Goal: Information Seeking & Learning: Compare options

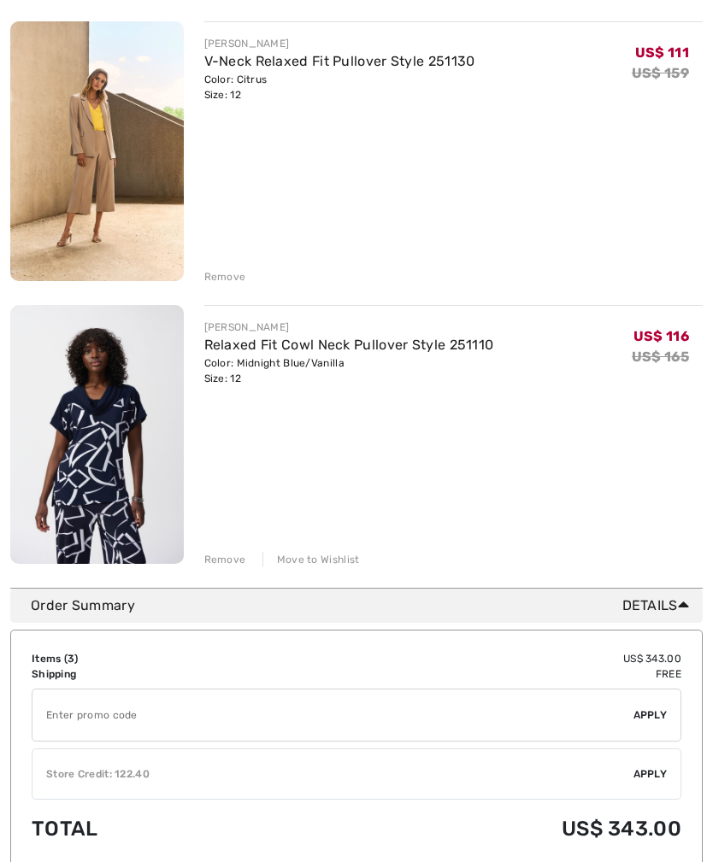
scroll to position [516, 0]
click at [447, 205] on div "JOSEPH RIBKOFF V-Neck Relaxed Fit Pullover Style 251130 Color: Citrus Size: 12 …" at bounding box center [453, 152] width 499 height 263
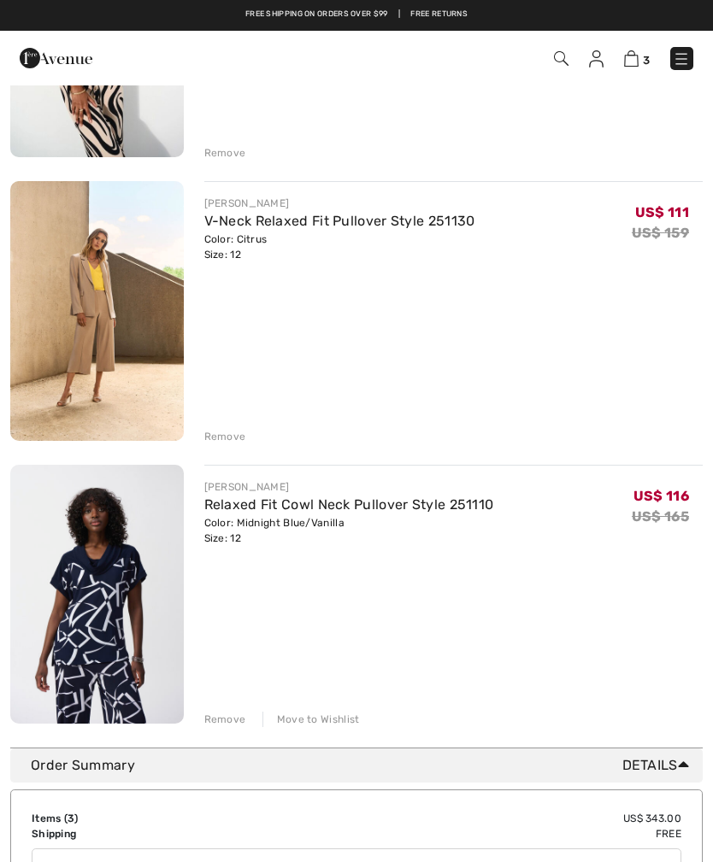
scroll to position [354, 0]
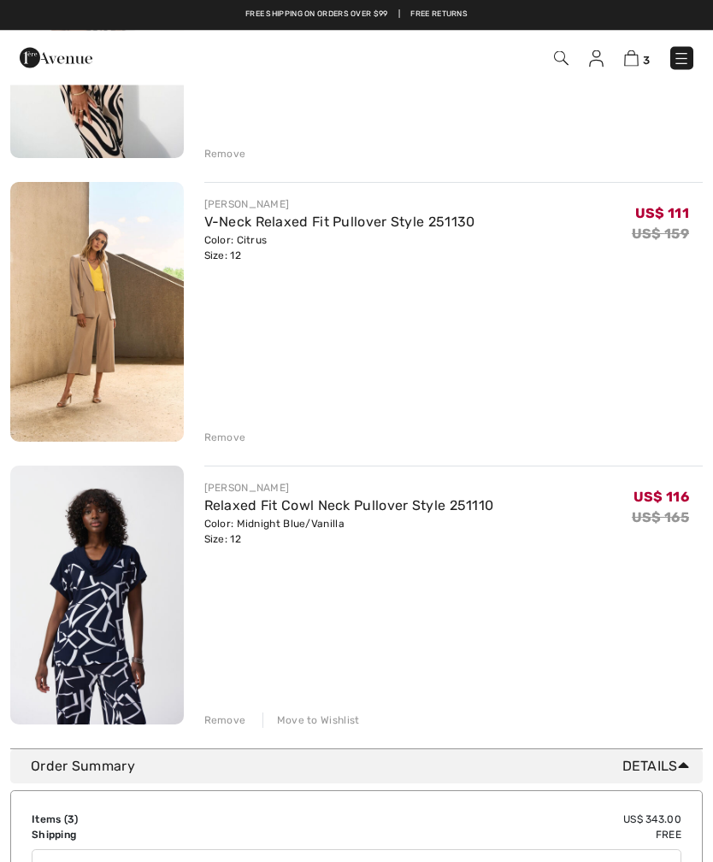
click at [107, 598] on img at bounding box center [97, 596] width 174 height 259
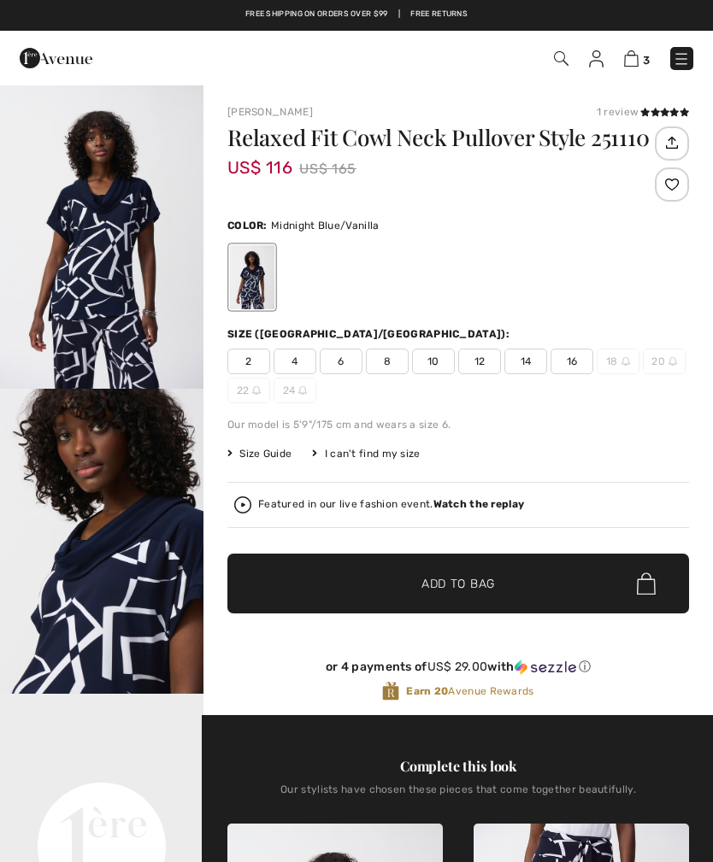
checkbox input "true"
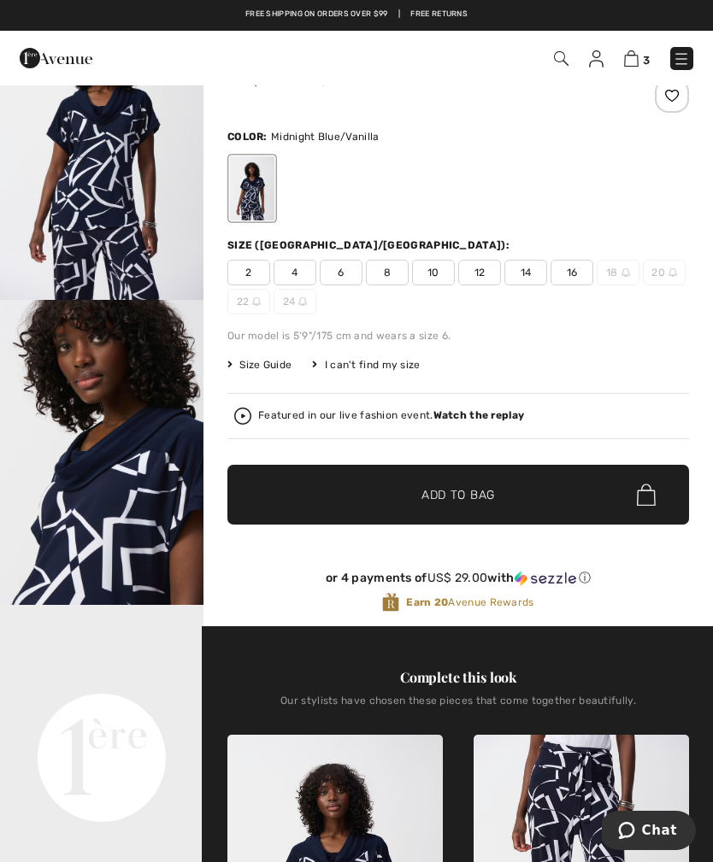
scroll to position [121, 0]
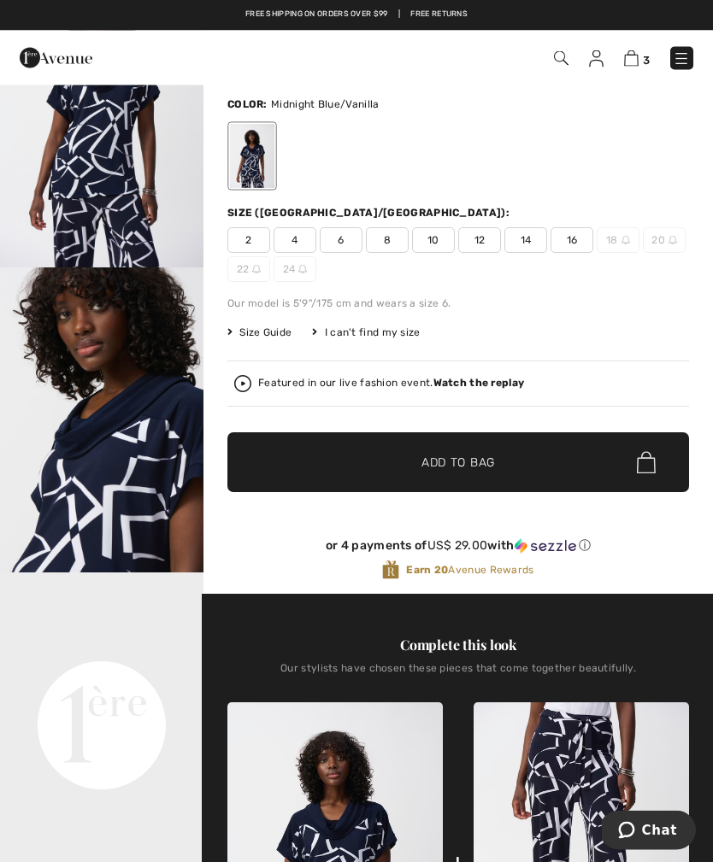
click at [627, 57] on img at bounding box center [631, 58] width 15 height 16
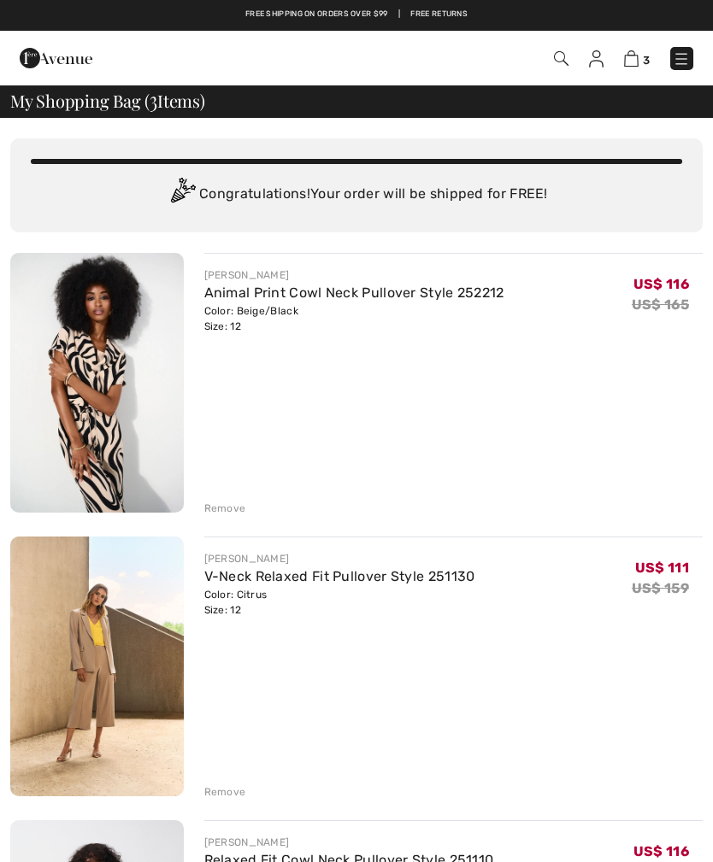
click at [116, 377] on img at bounding box center [97, 383] width 174 height 260
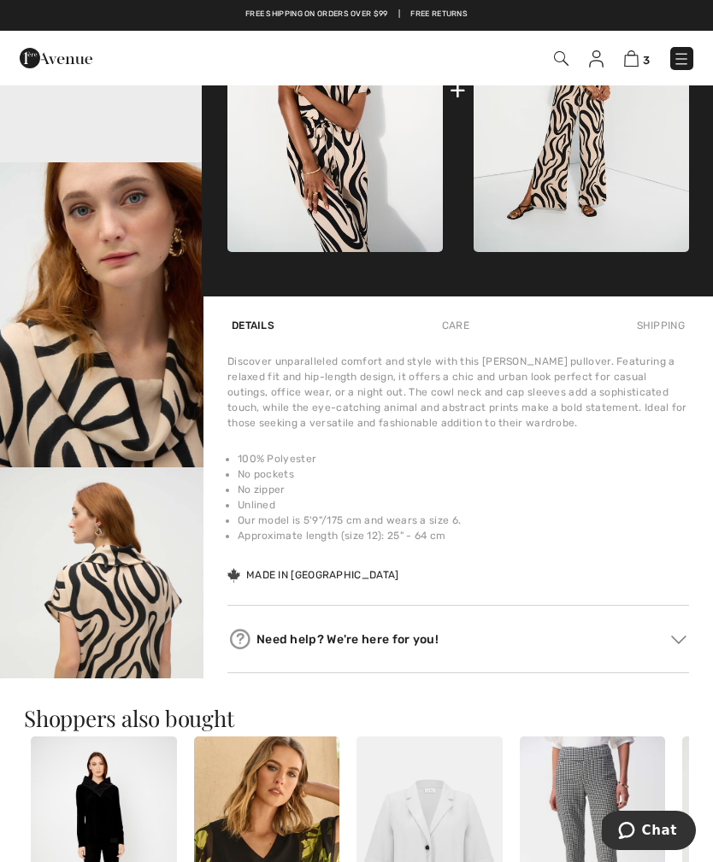
scroll to position [839, 0]
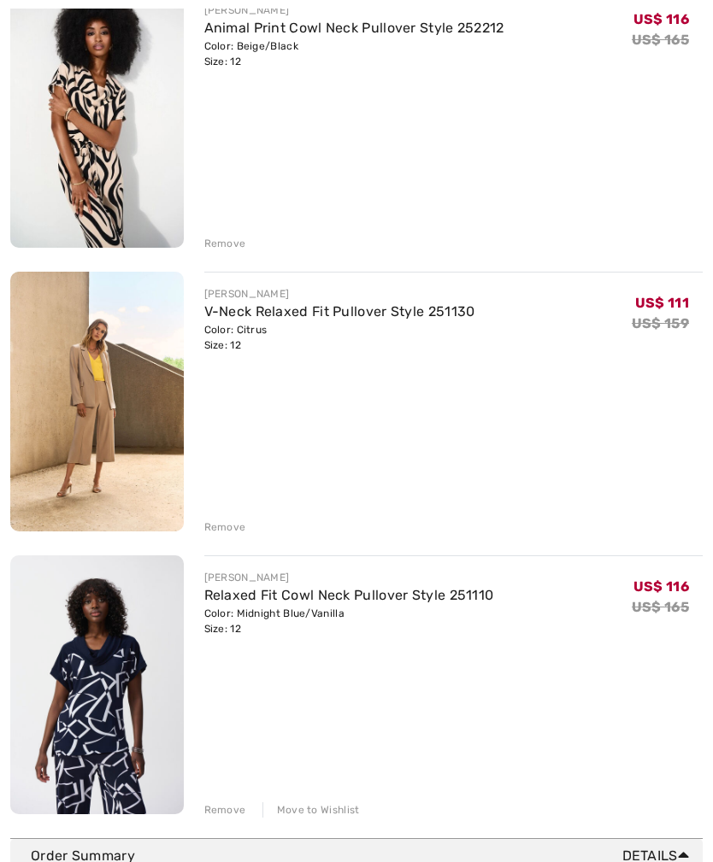
scroll to position [265, 0]
click at [480, 166] on div "JOSEPH RIBKOFF Animal Print Cowl Neck Pullover Style 252212 Color: Beige/Black …" at bounding box center [453, 119] width 499 height 263
click at [115, 135] on img at bounding box center [97, 118] width 174 height 260
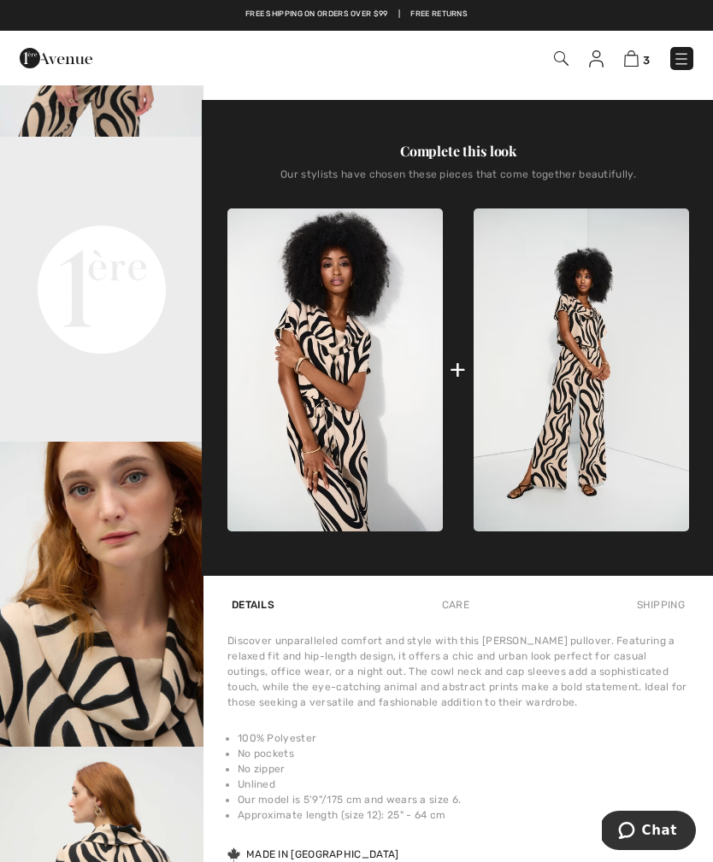
scroll to position [562, 0]
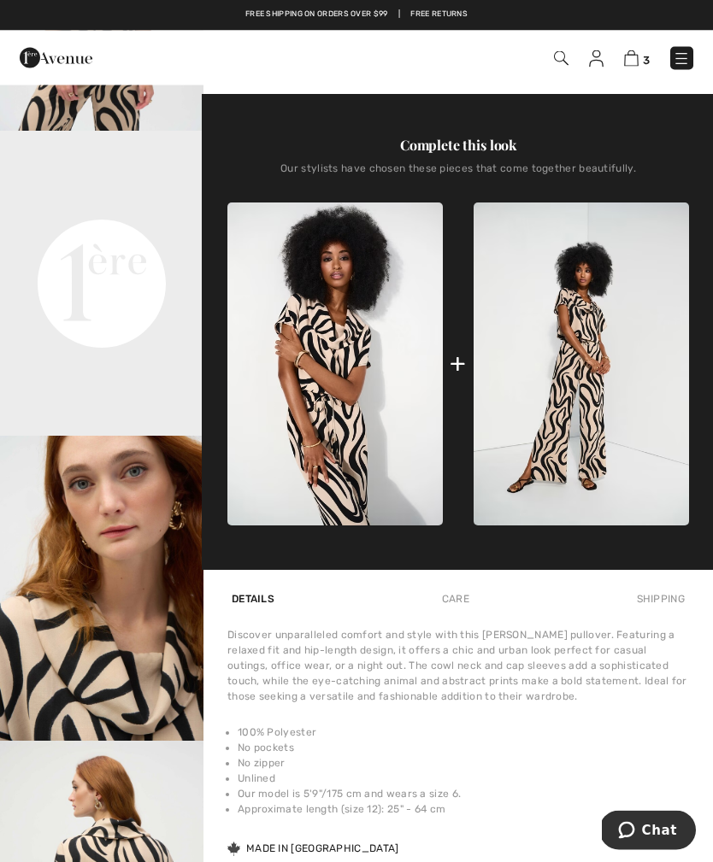
click at [4, 233] on video "Your browser does not support the video tag." at bounding box center [101, 183] width 203 height 102
click at [14, 232] on video "Your browser does not support the video tag." at bounding box center [101, 182] width 203 height 102
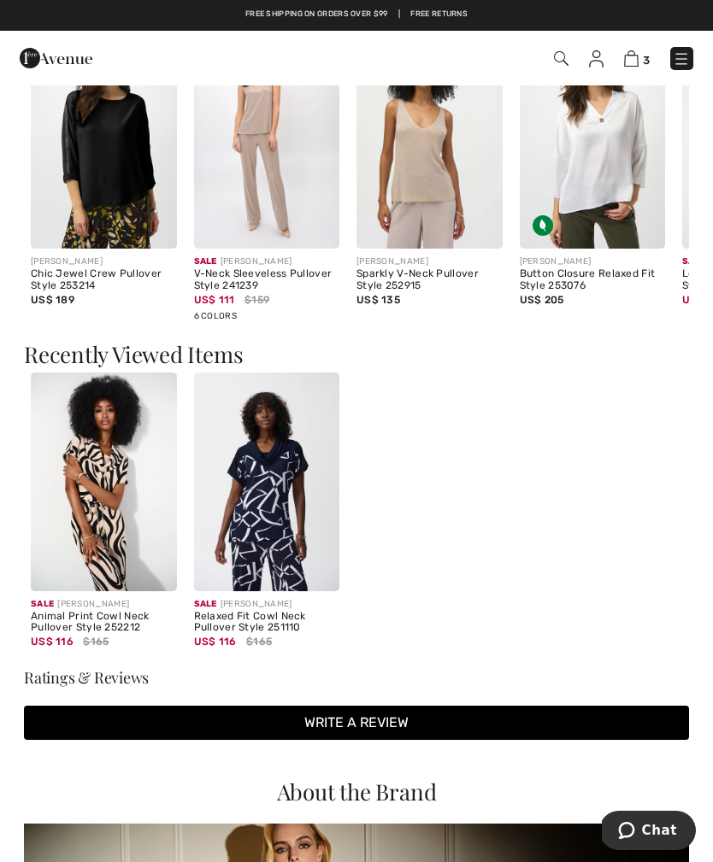
scroll to position [1868, 0]
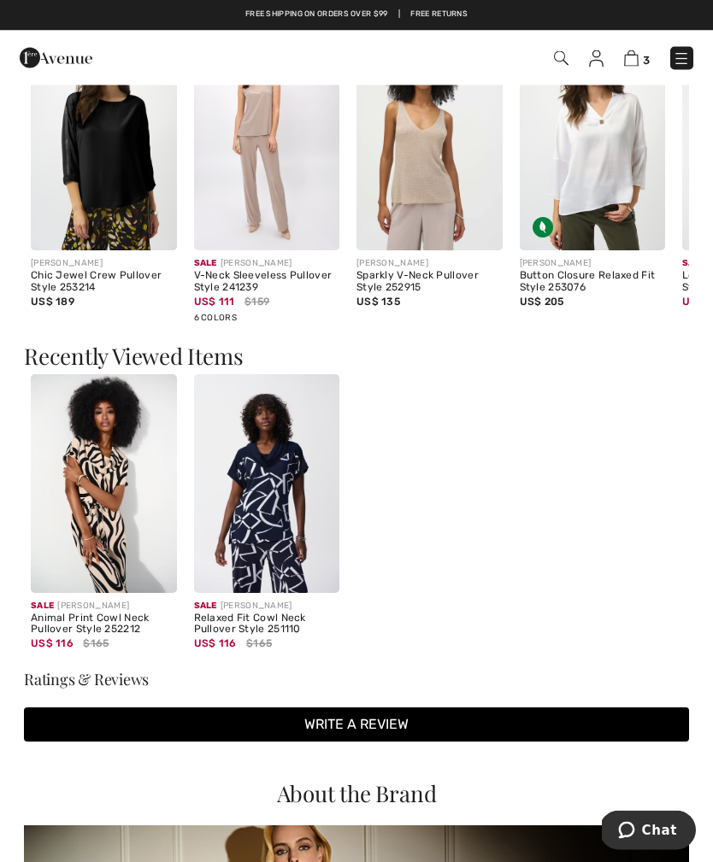
click at [264, 492] on img at bounding box center [267, 484] width 146 height 219
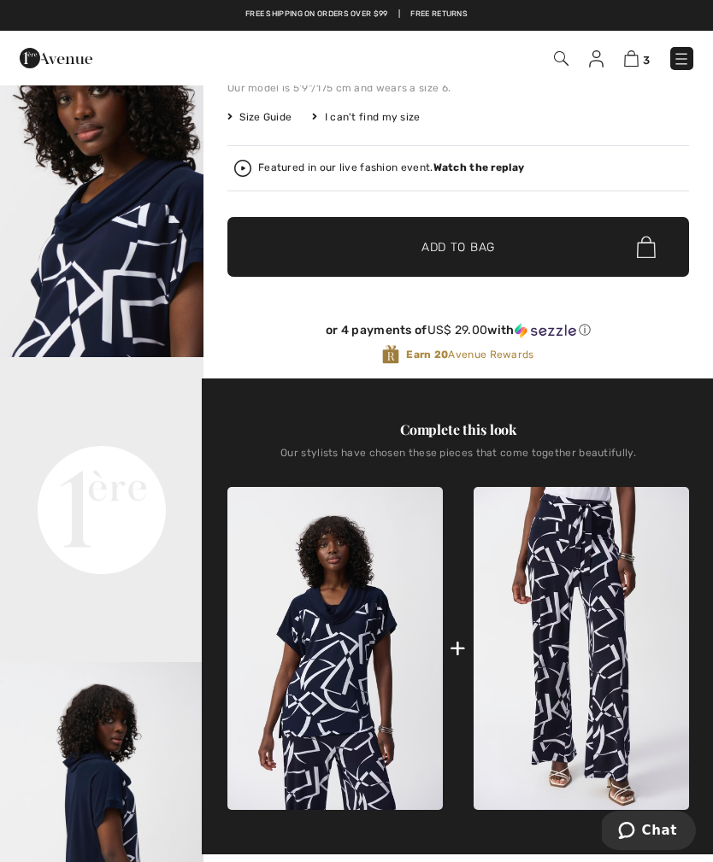
scroll to position [348, 0]
